Goal: Information Seeking & Learning: Learn about a topic

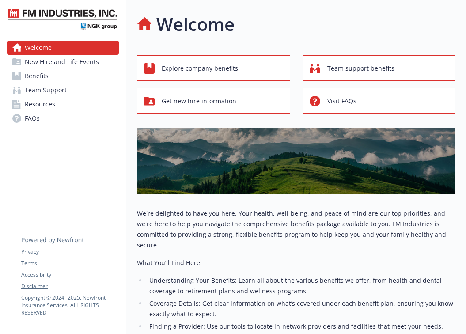
click at [45, 76] on span "Benefits" at bounding box center [37, 76] width 24 height 14
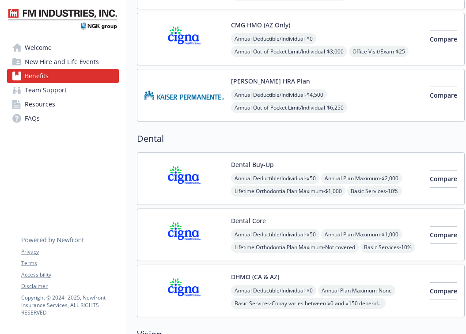
click at [181, 114] on div "[PERSON_NAME] HRA Plan Annual Deductible/Individual - $4,500 Annual Out-of-Pock…" at bounding box center [301, 95] width 328 height 53
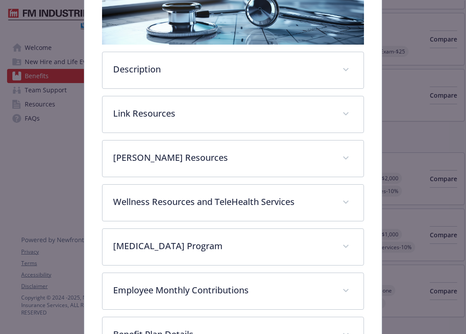
scroll to position [247, 0]
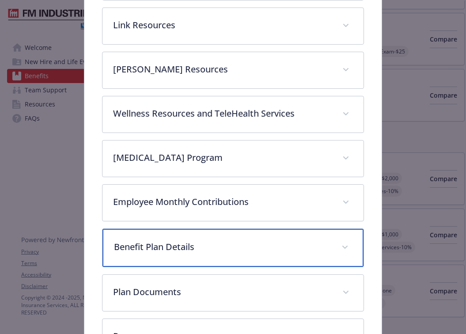
click at [200, 254] on div "Benefit Plan Details" at bounding box center [232, 248] width 261 height 38
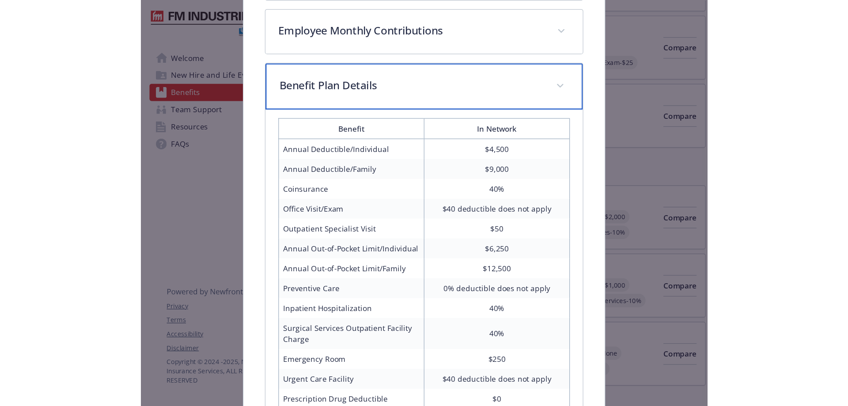
scroll to position [475, 0]
